Goal: Information Seeking & Learning: Check status

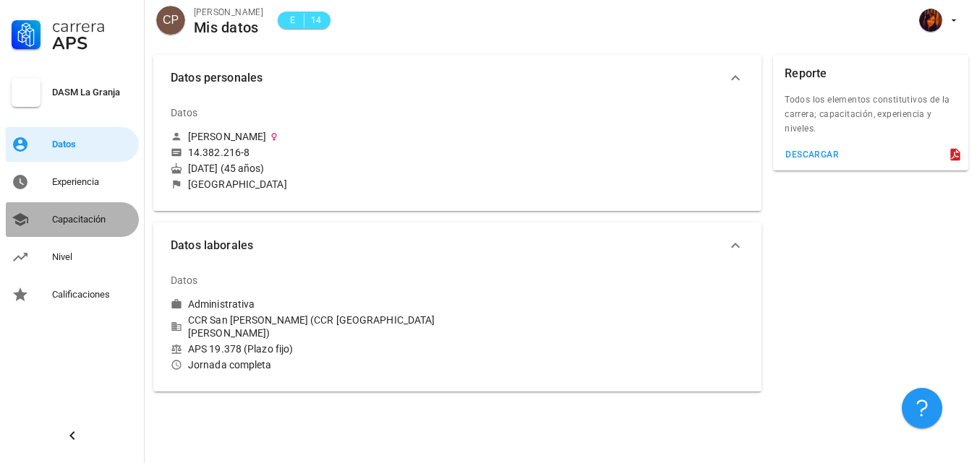
click at [72, 222] on div "Capacitación" at bounding box center [92, 220] width 81 height 12
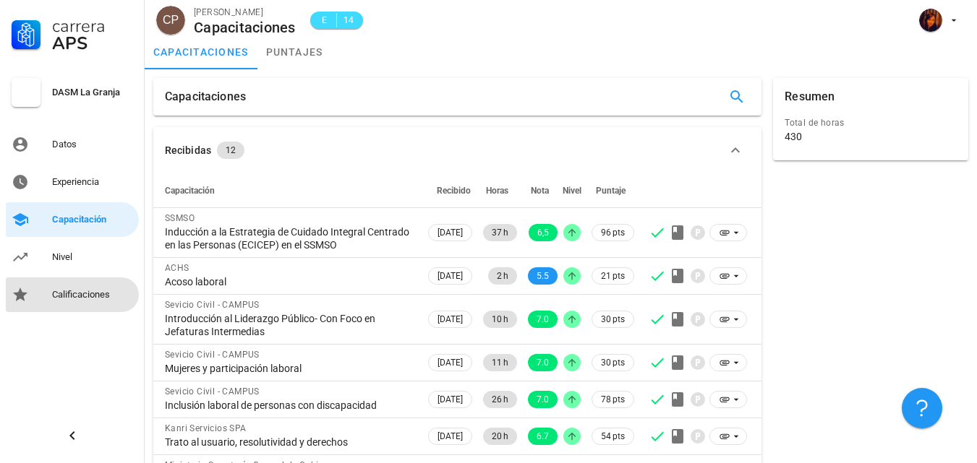
click at [100, 294] on div "Calificaciones" at bounding box center [92, 295] width 81 height 12
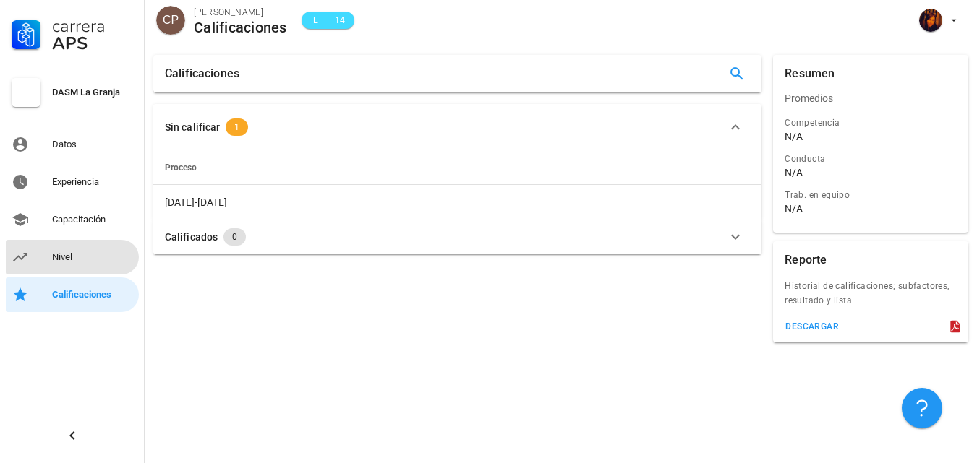
click at [69, 257] on div "Nivel" at bounding box center [92, 258] width 81 height 12
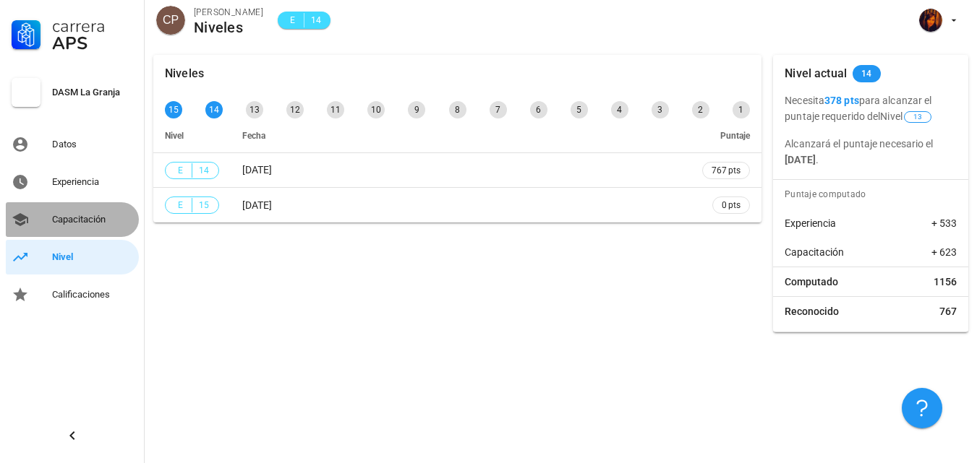
click at [61, 224] on div "Capacitación" at bounding box center [92, 220] width 81 height 12
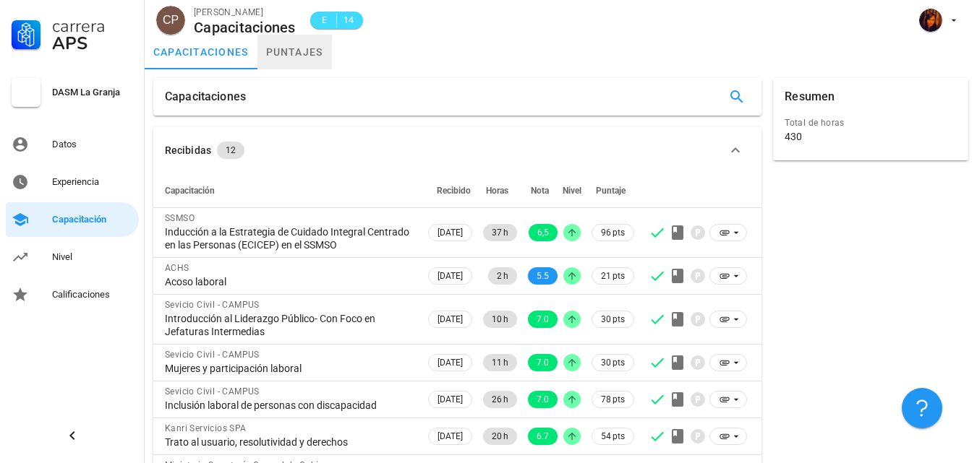
click at [294, 58] on link "puntajes" at bounding box center [294, 52] width 74 height 35
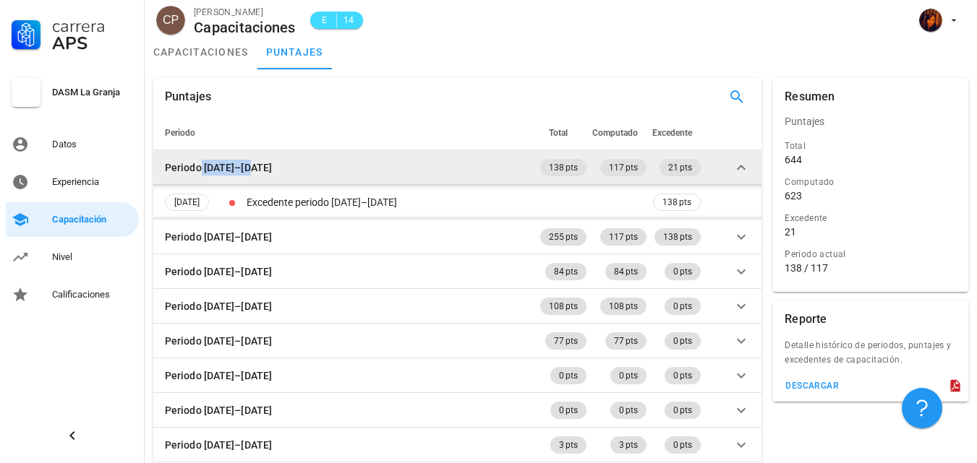
drag, startPoint x: 202, startPoint y: 169, endPoint x: 271, endPoint y: 168, distance: 69.4
click at [271, 168] on td "Periodo [DATE]–[DATE]" at bounding box center [345, 167] width 384 height 35
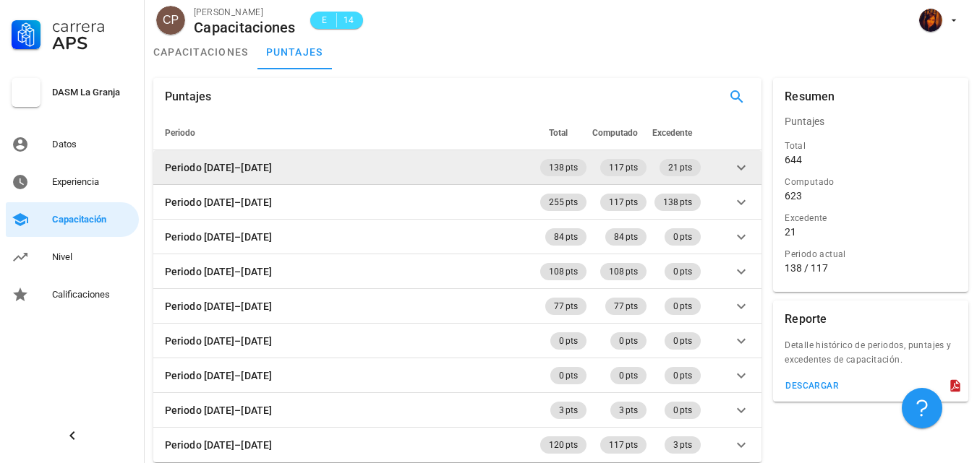
click at [728, 163] on td at bounding box center [733, 167] width 58 height 35
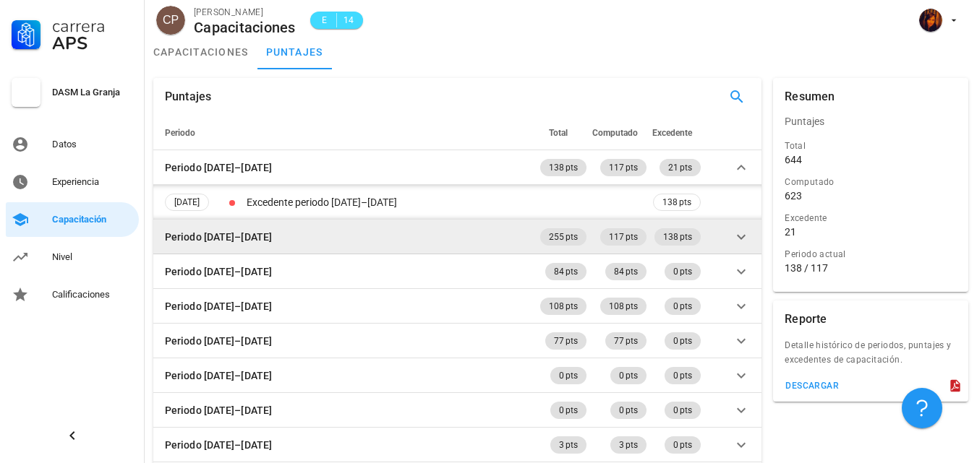
click at [732, 245] on td at bounding box center [733, 237] width 58 height 35
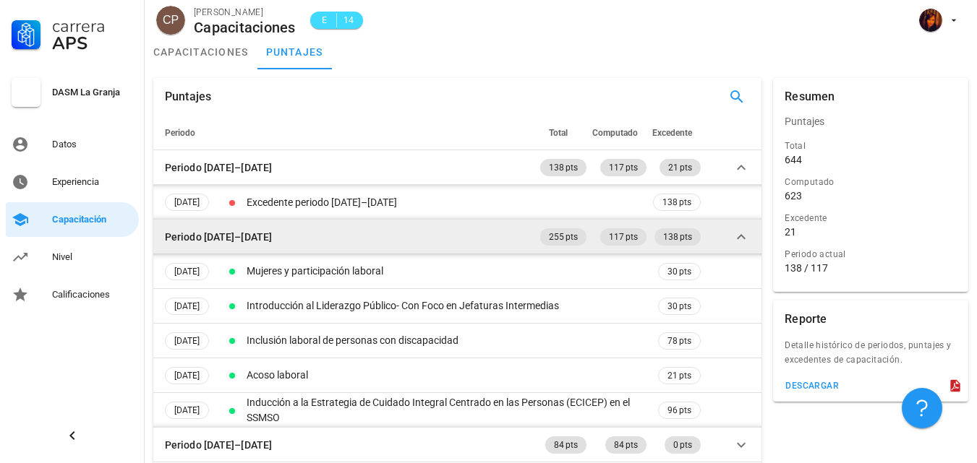
click at [732, 245] on td at bounding box center [733, 237] width 58 height 35
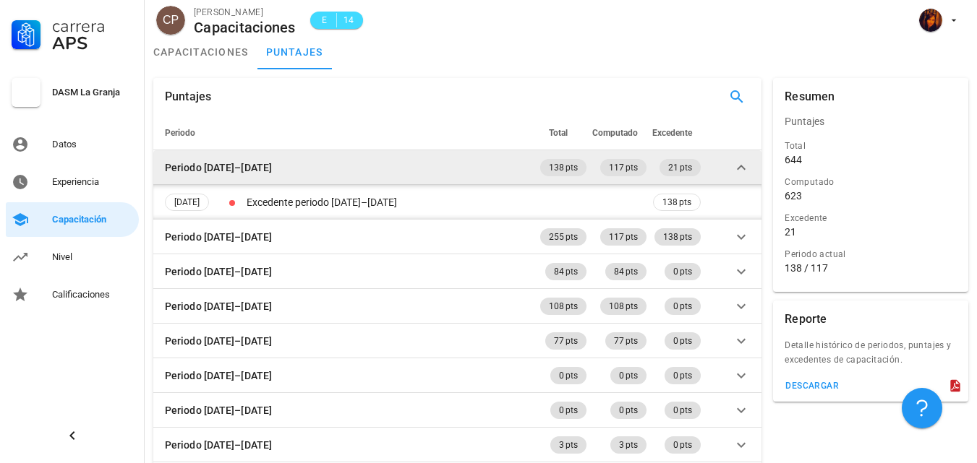
click at [731, 162] on td at bounding box center [733, 167] width 58 height 35
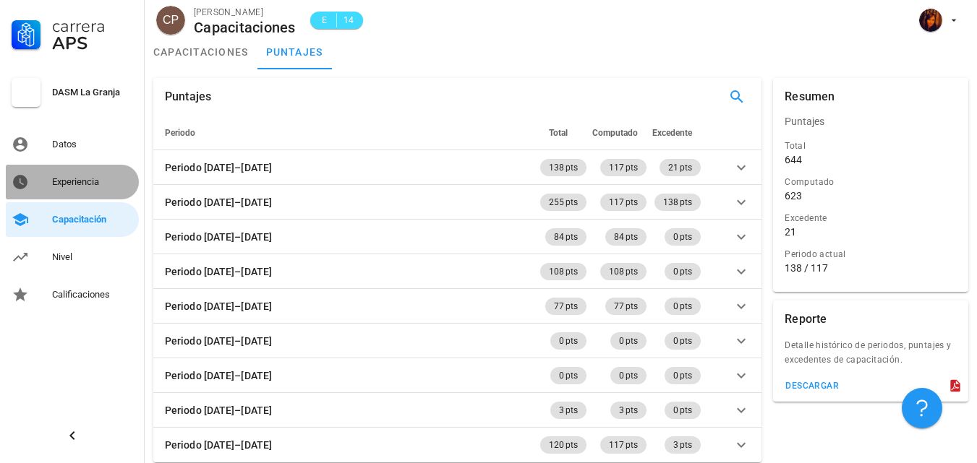
click at [90, 187] on div "Experiencia" at bounding box center [92, 182] width 81 height 12
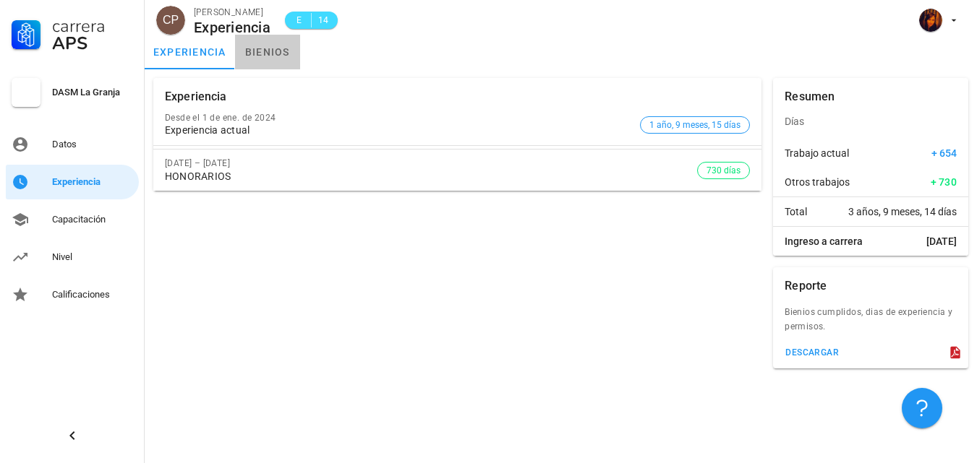
click at [277, 50] on link "bienios" at bounding box center [267, 52] width 65 height 35
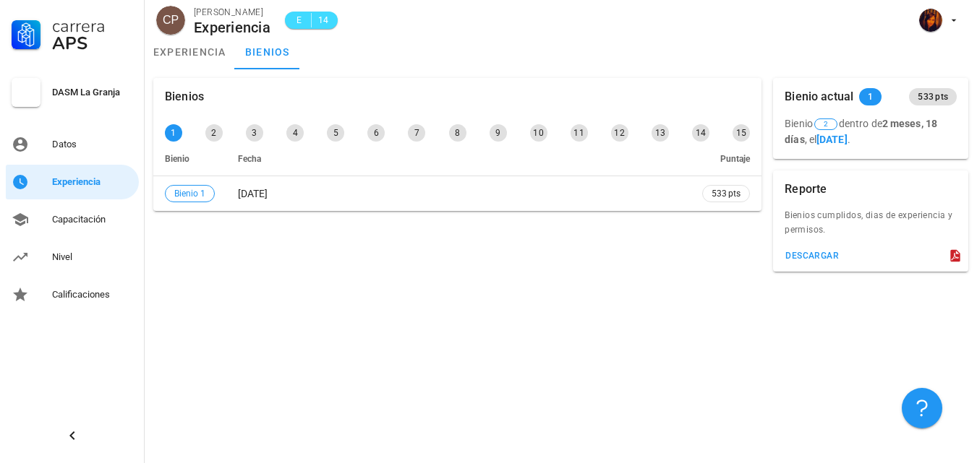
drag, startPoint x: 381, startPoint y: 270, endPoint x: 382, endPoint y: 287, distance: 16.7
click at [382, 286] on div "Bienios 1 2 3 4 5 6 7 8 9 10 11 12 13 14 15 Bienio Fecha [GEOGRAPHIC_DATA] 1 [D…" at bounding box center [561, 266] width 832 height 394
click at [93, 255] on div "Nivel" at bounding box center [92, 258] width 81 height 12
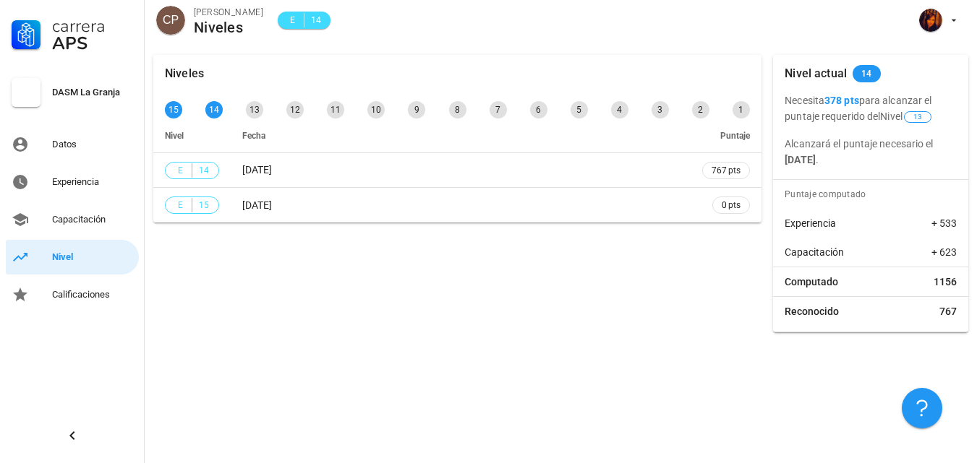
drag, startPoint x: 827, startPoint y: 98, endPoint x: 845, endPoint y: 100, distance: 18.2
click at [845, 100] on b "378 pts" at bounding box center [841, 101] width 35 height 12
drag, startPoint x: 875, startPoint y: 160, endPoint x: 785, endPoint y: 152, distance: 90.7
click at [785, 152] on p "Alcanzará el puntaje necesario el [DATE] ." at bounding box center [871, 152] width 172 height 32
click at [620, 370] on div "Niveles 15 14 13 12 11 10 9 8 7 6 5 4 3 2 1 [PERSON_NAME] E 14 [DATE] 767 pts E…" at bounding box center [561, 254] width 832 height 417
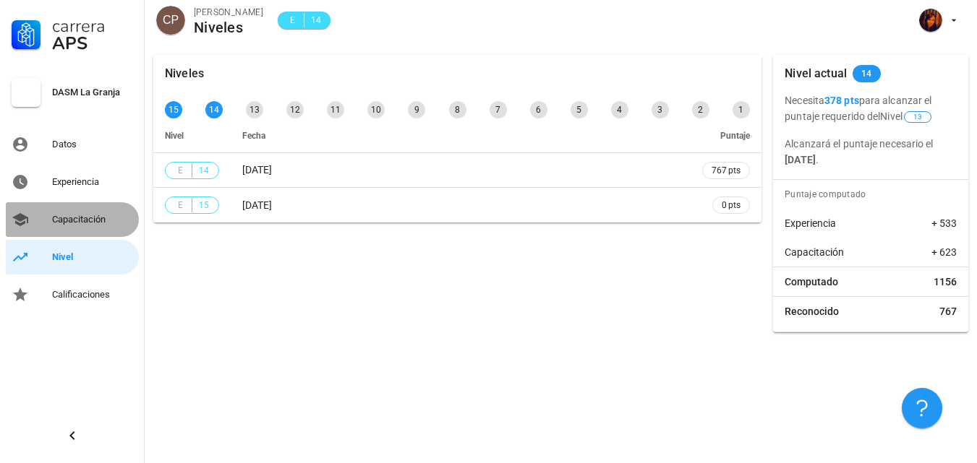
click at [93, 219] on div "Capacitación" at bounding box center [92, 220] width 81 height 12
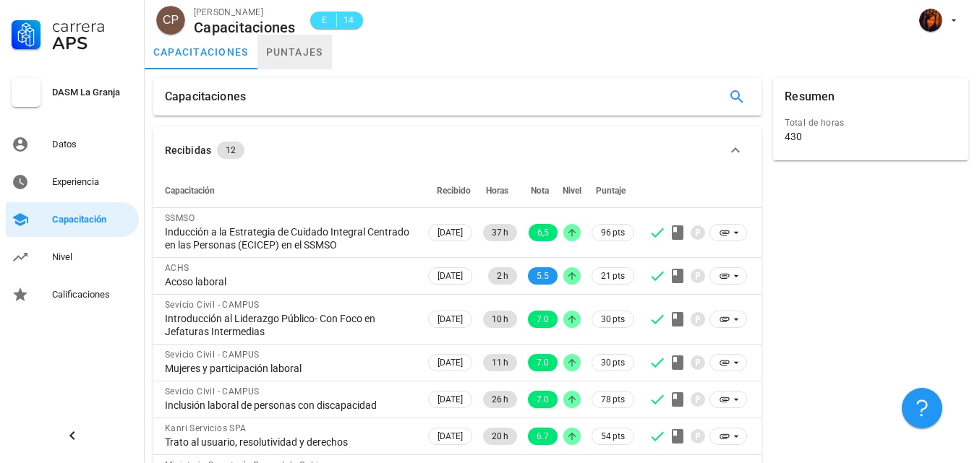
click at [279, 51] on link "puntajes" at bounding box center [294, 52] width 74 height 35
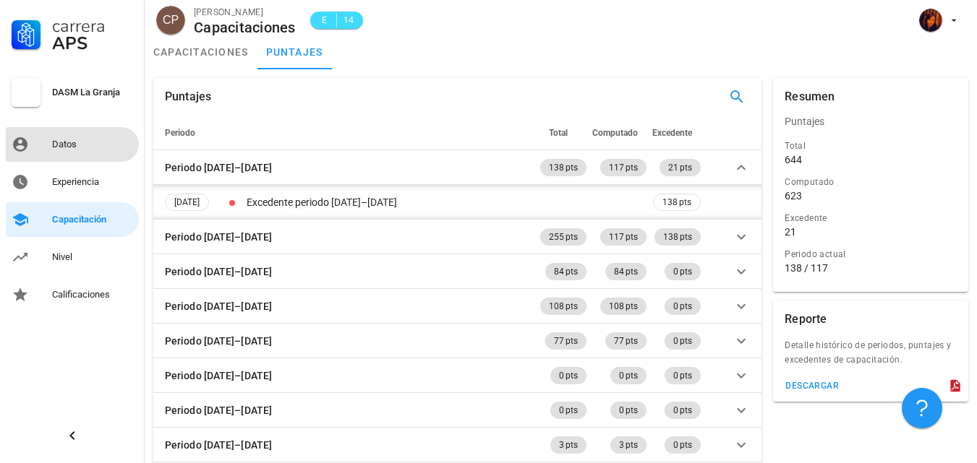
click at [59, 141] on div "Datos" at bounding box center [92, 145] width 81 height 12
